Goal: Task Accomplishment & Management: Use online tool/utility

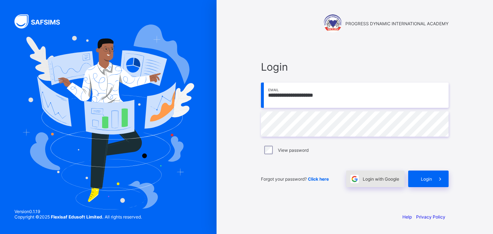
click at [381, 180] on span "Login with Google" at bounding box center [380, 178] width 36 height 5
click at [376, 181] on span "Login with Google" at bounding box center [380, 178] width 36 height 5
click at [367, 180] on span "Login with Google" at bounding box center [380, 178] width 36 height 5
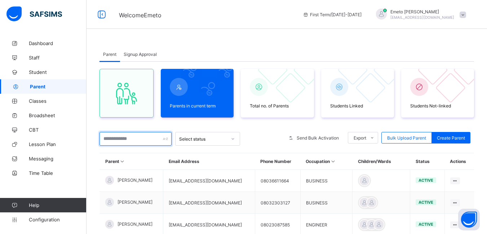
click at [123, 138] on input "text" at bounding box center [136, 139] width 72 height 14
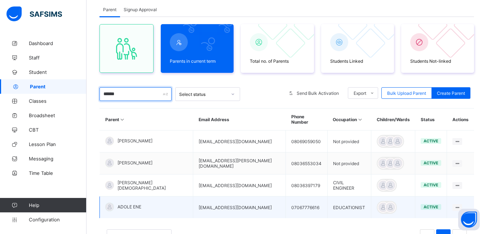
scroll to position [72, 0]
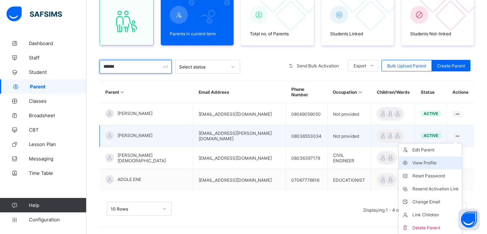
type input "******"
click at [419, 159] on div "View Profile" at bounding box center [436, 162] width 47 height 7
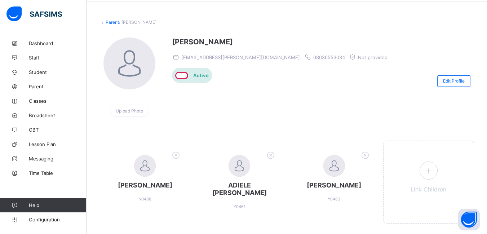
scroll to position [46, 0]
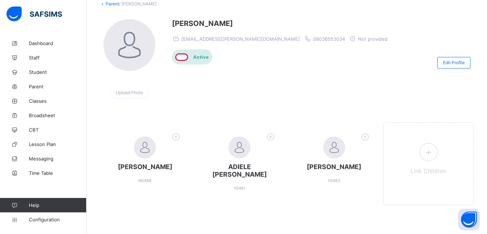
click at [108, 4] on link "Parent" at bounding box center [112, 3] width 13 height 5
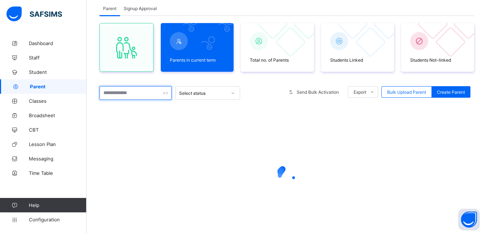
click at [140, 96] on input "text" at bounding box center [136, 93] width 72 height 14
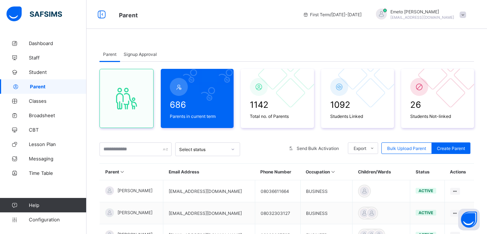
click at [138, 53] on span "Signup Approval" at bounding box center [140, 54] width 33 height 5
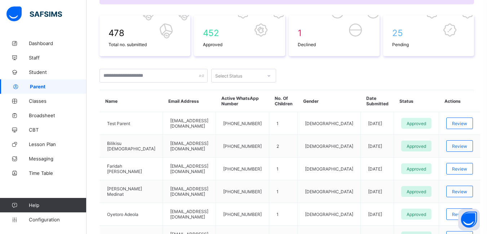
scroll to position [108, 0]
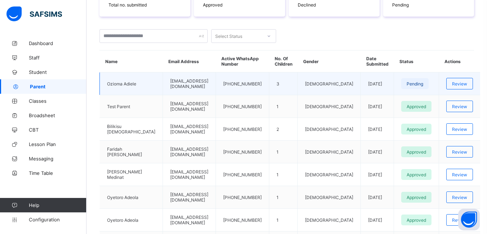
scroll to position [144, 0]
click at [460, 84] on span "Review" at bounding box center [459, 83] width 15 height 5
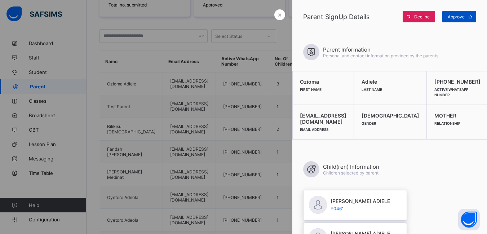
click at [454, 16] on span "Approve" at bounding box center [456, 16] width 17 height 5
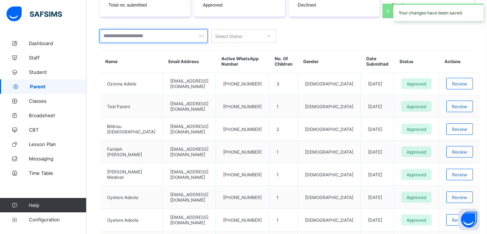
click at [130, 37] on input "text" at bounding box center [154, 36] width 108 height 14
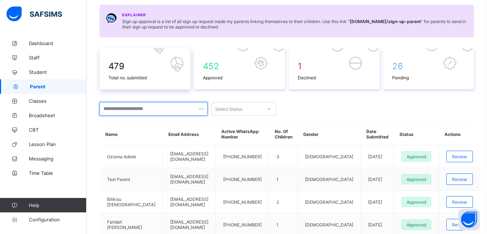
scroll to position [72, 0]
